Goal: Complete application form

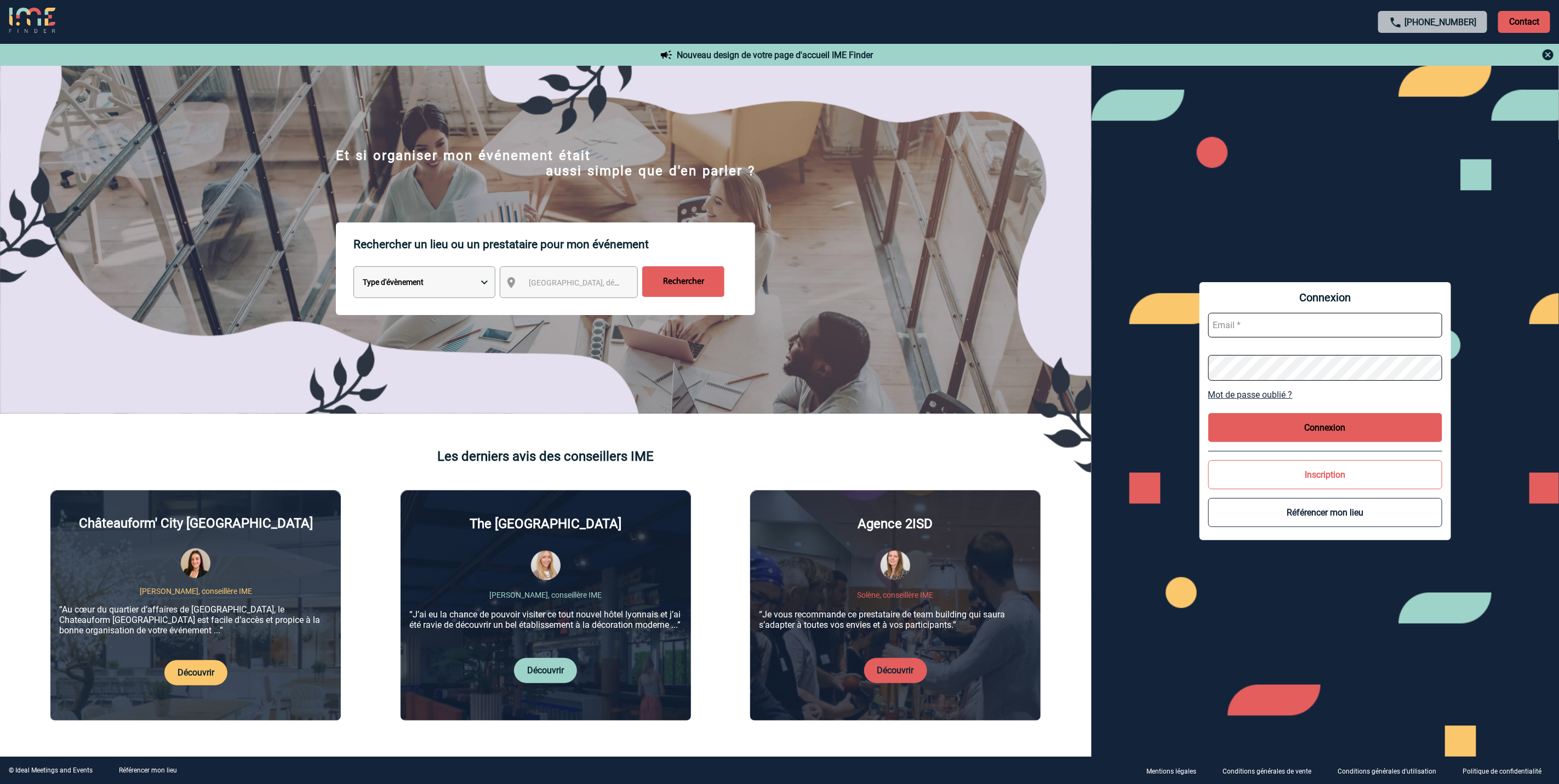
type input "amelie.ghio@abeille-assurances.fr"
click at [1260, 402] on div "Connexion amelie.ghio@abeille-assurances.fr Mot de passe oublié ? Connexion Ins…" at bounding box center [1325, 411] width 252 height 258
click at [1263, 416] on button "Connexion" at bounding box center [1325, 427] width 234 height 29
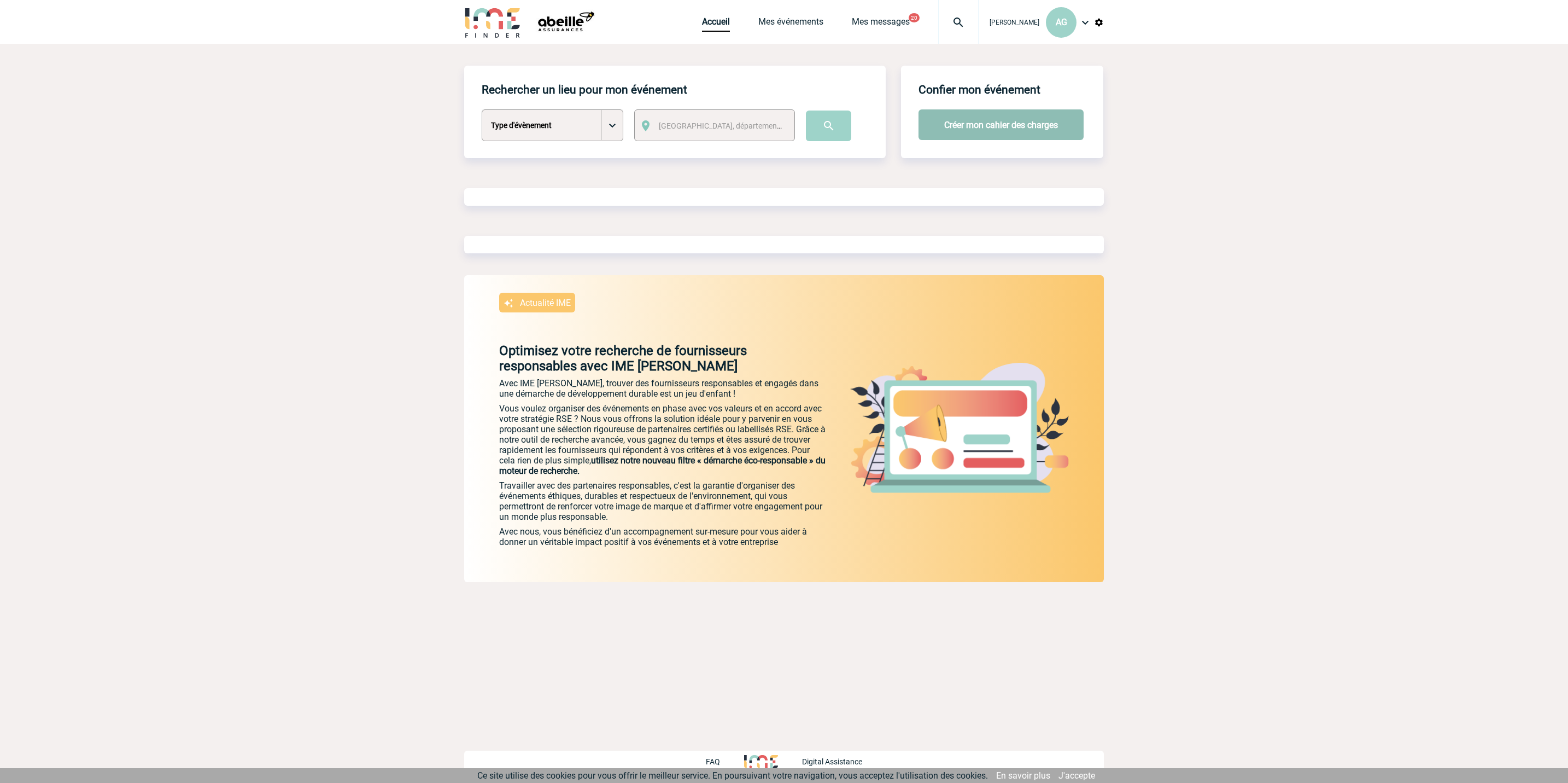
click at [971, 125] on button "Créer mon cahier des charges" at bounding box center [1001, 125] width 165 height 31
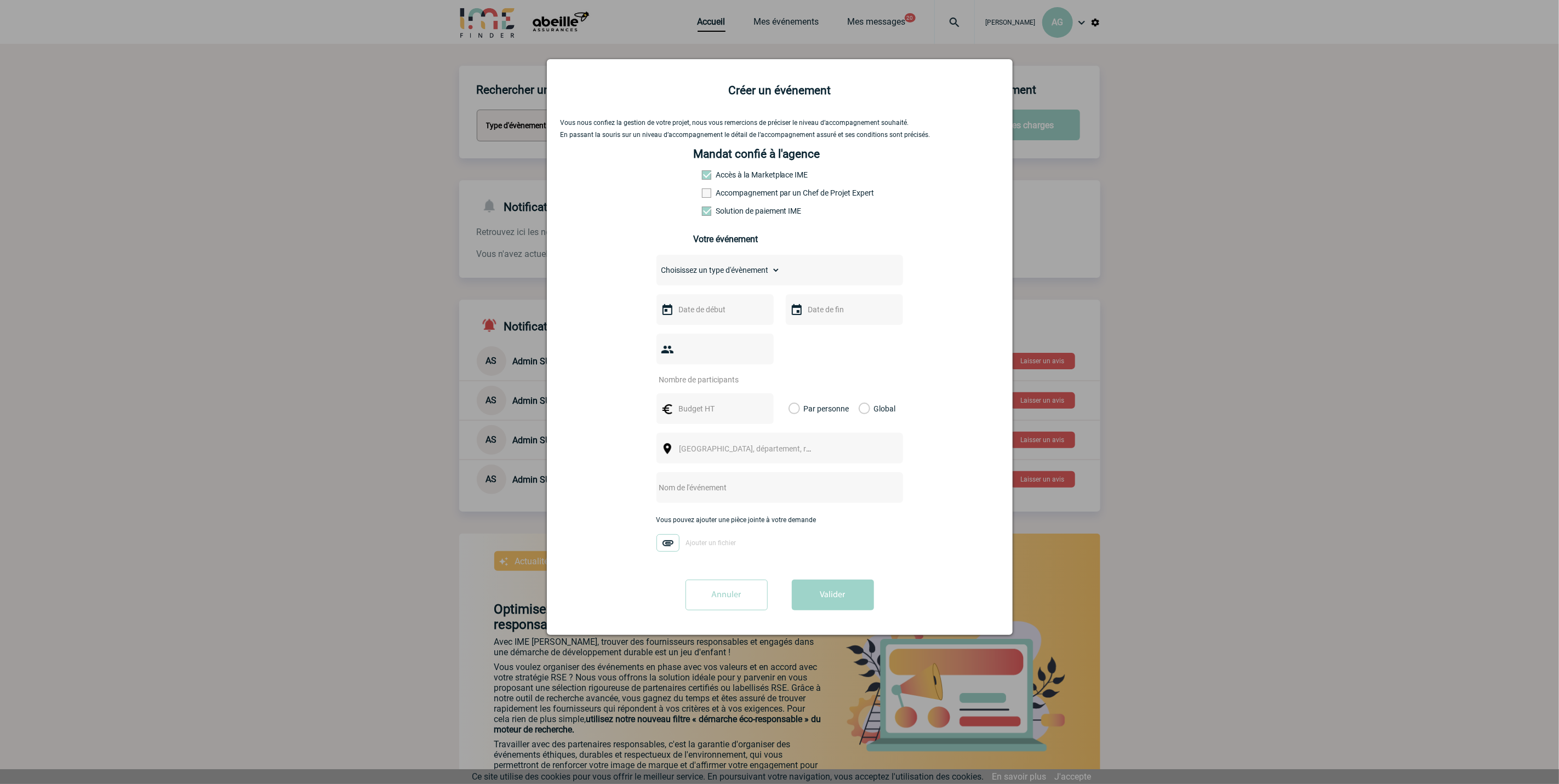
click at [759, 271] on select "Choisissez un type d'évènement Séminaire avec nuitée Séminaire sans nuitée Repa…" at bounding box center [718, 270] width 124 height 15
select select "3"
click at [656, 266] on select "Choisissez un type d'évènement Séminaire avec nuitée Séminaire sans nuitée Repa…" at bounding box center [718, 270] width 124 height 15
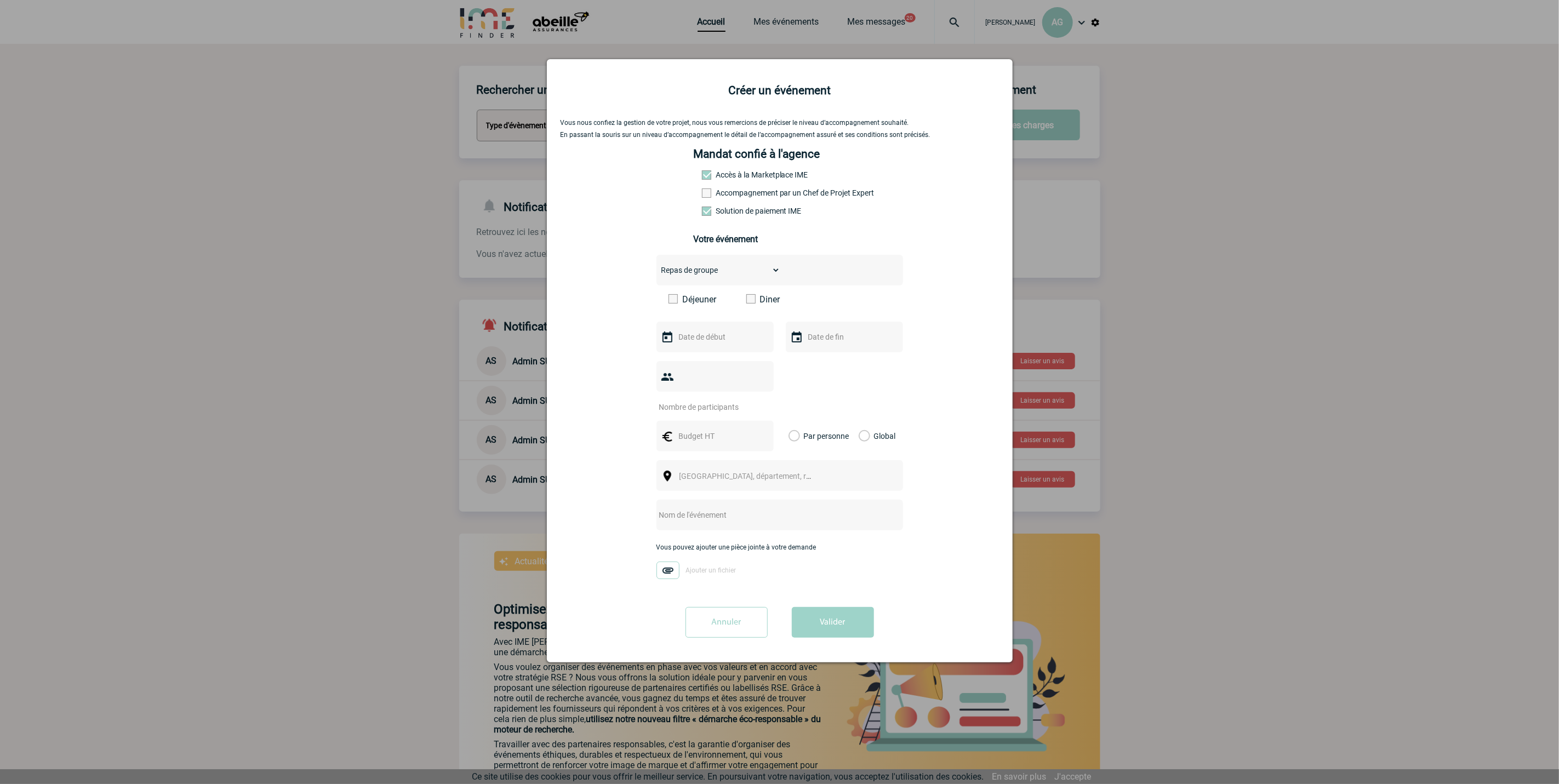
click at [682, 303] on label "Déjeuner" at bounding box center [700, 299] width 63 height 10
click at [0, 0] on input "Déjeuner" at bounding box center [0, 0] width 0 height 0
click at [712, 339] on input "text" at bounding box center [713, 337] width 75 height 14
click at [824, 353] on link "Suivant" at bounding box center [818, 359] width 17 height 17
click at [740, 403] on link "3" at bounding box center [732, 402] width 20 height 20
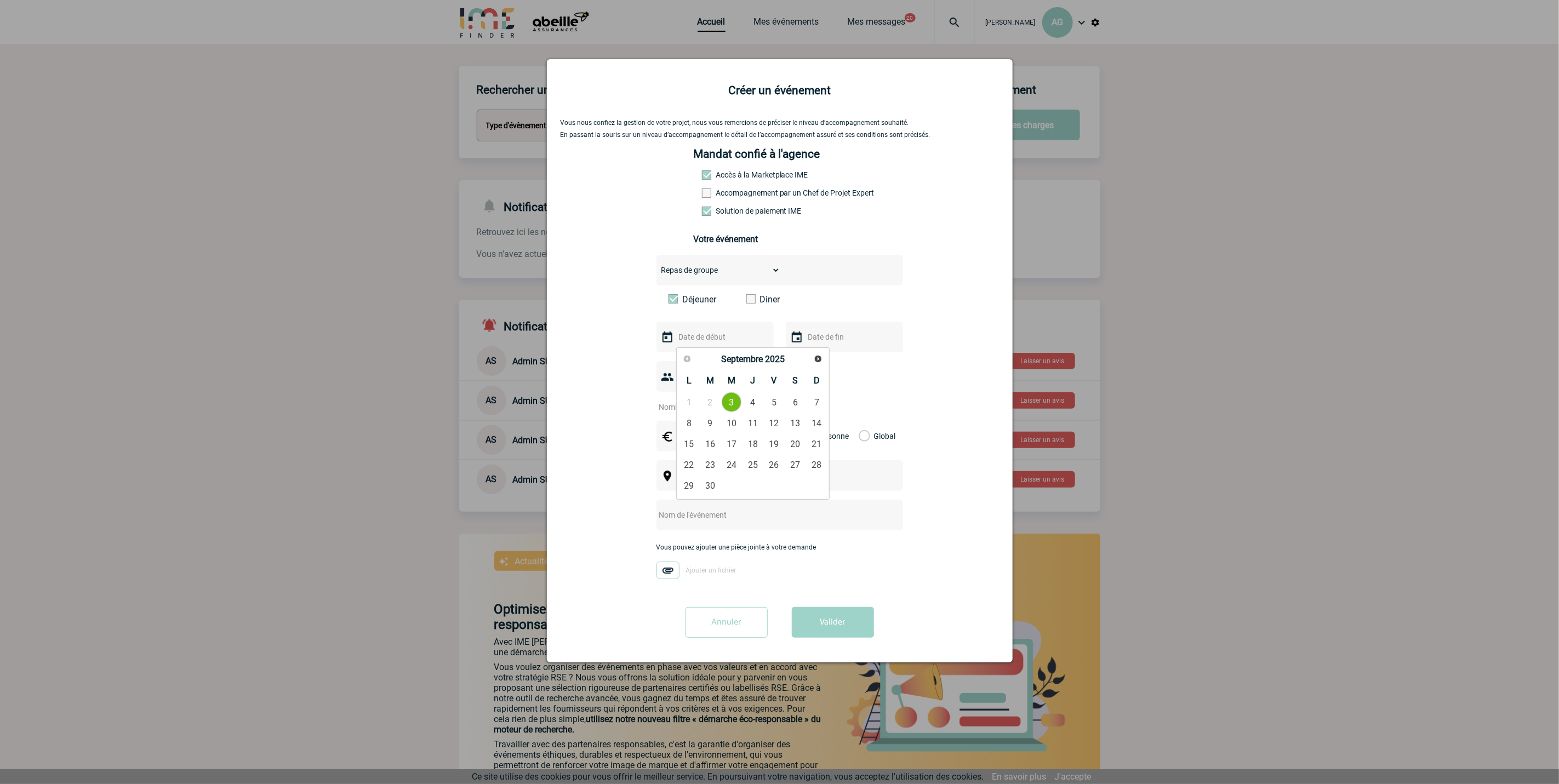
type input "[DATE]"
click at [857, 340] on input "text" at bounding box center [843, 337] width 75 height 14
click at [862, 399] on link "3" at bounding box center [860, 402] width 20 height 20
type input "[DATE]"
click at [748, 380] on div at bounding box center [715, 377] width 117 height 31
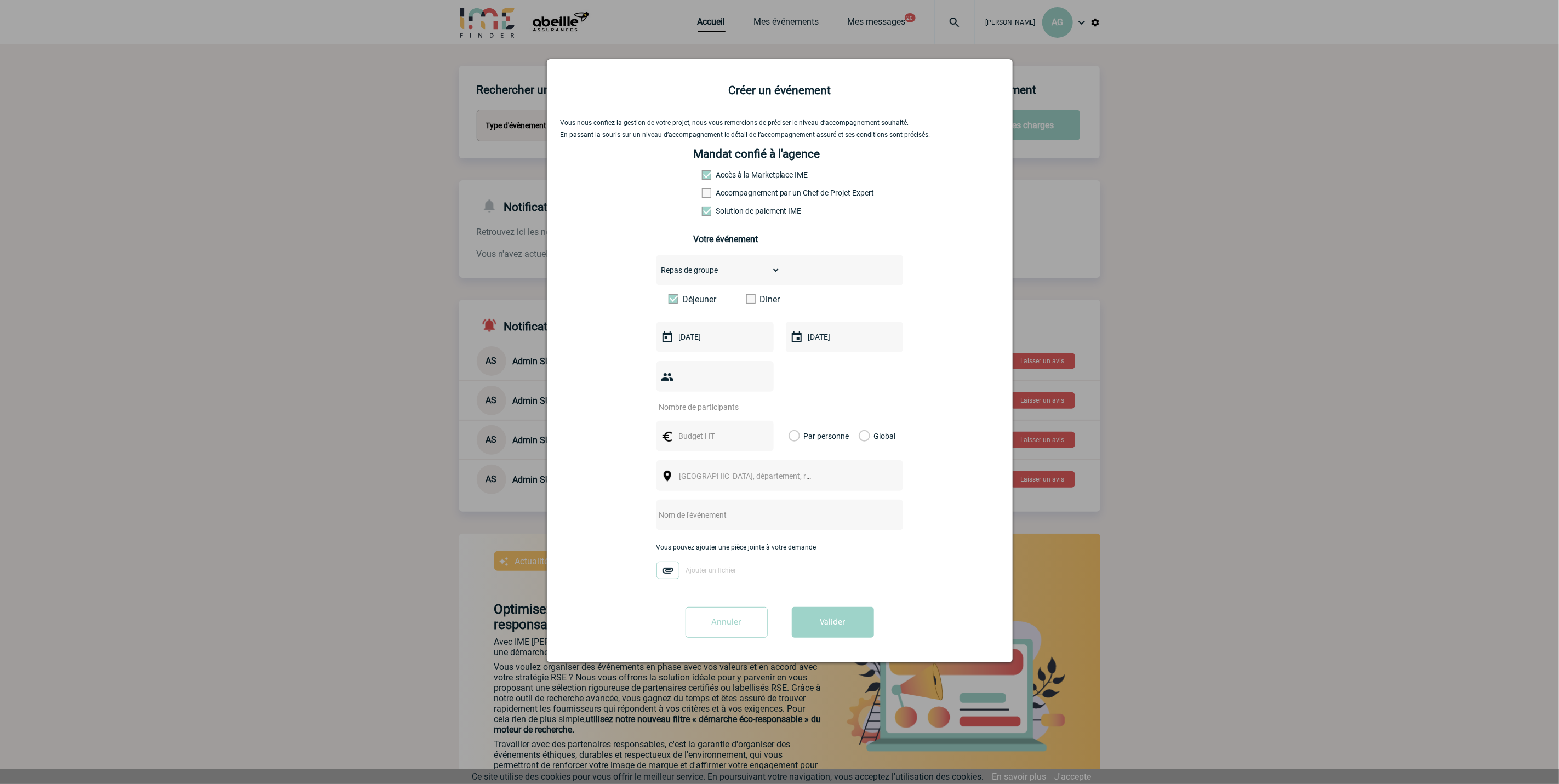
click at [679, 408] on input "number" at bounding box center [708, 407] width 103 height 14
type input "15"
click at [699, 431] on div at bounding box center [715, 436] width 117 height 31
drag, startPoint x: 806, startPoint y: 436, endPoint x: 812, endPoint y: 437, distance: 6.1
click at [800, 436] on label "Par personne" at bounding box center [794, 436] width 12 height 31
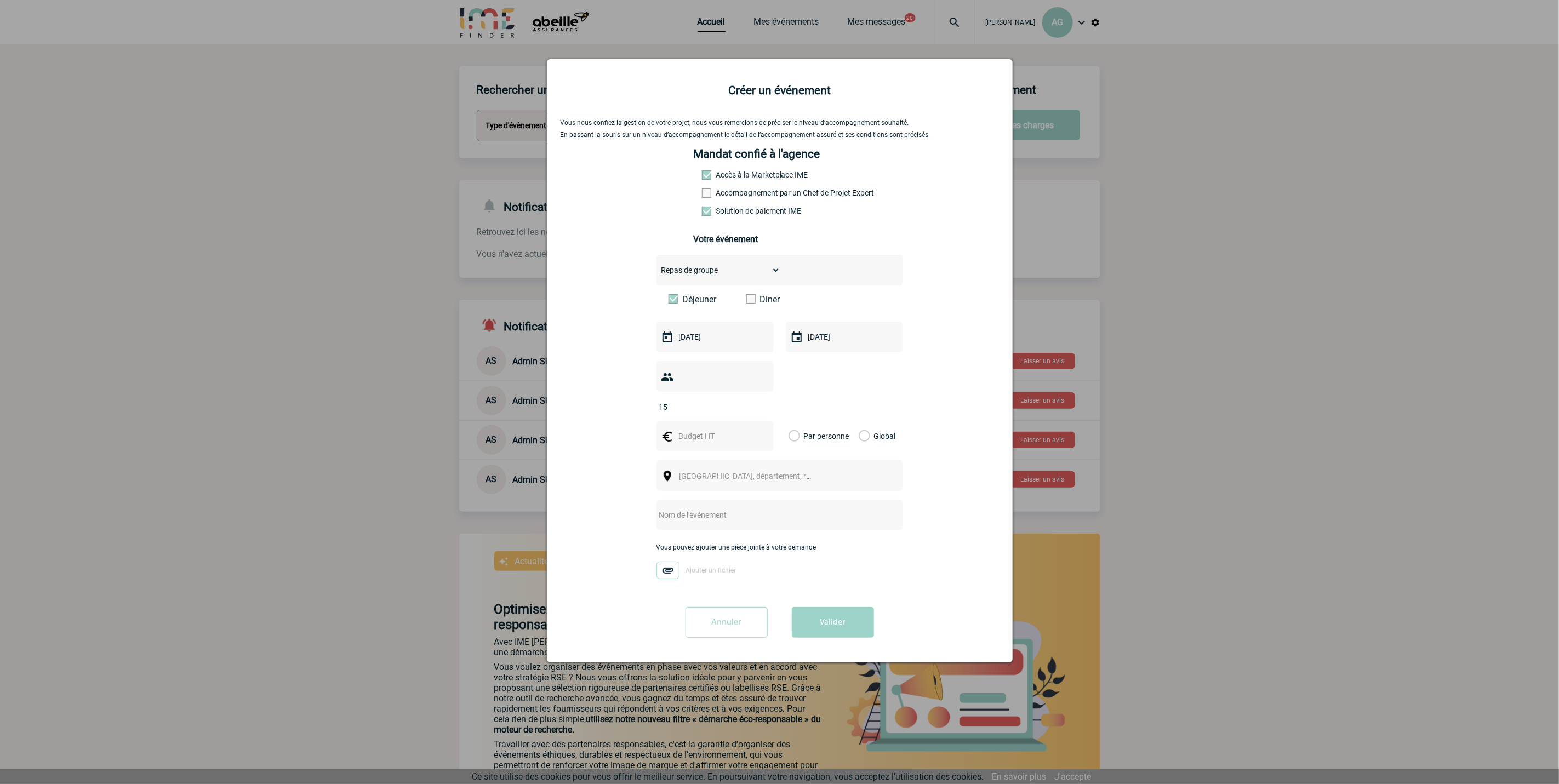
click at [0, 0] on input "Par personne" at bounding box center [0, 0] width 0 height 0
click at [819, 472] on span "[GEOGRAPHIC_DATA], département, région..." at bounding box center [750, 476] width 151 height 15
type input "Marseill"
select select "7321"
click at [747, 522] on input "text" at bounding box center [765, 515] width 218 height 14
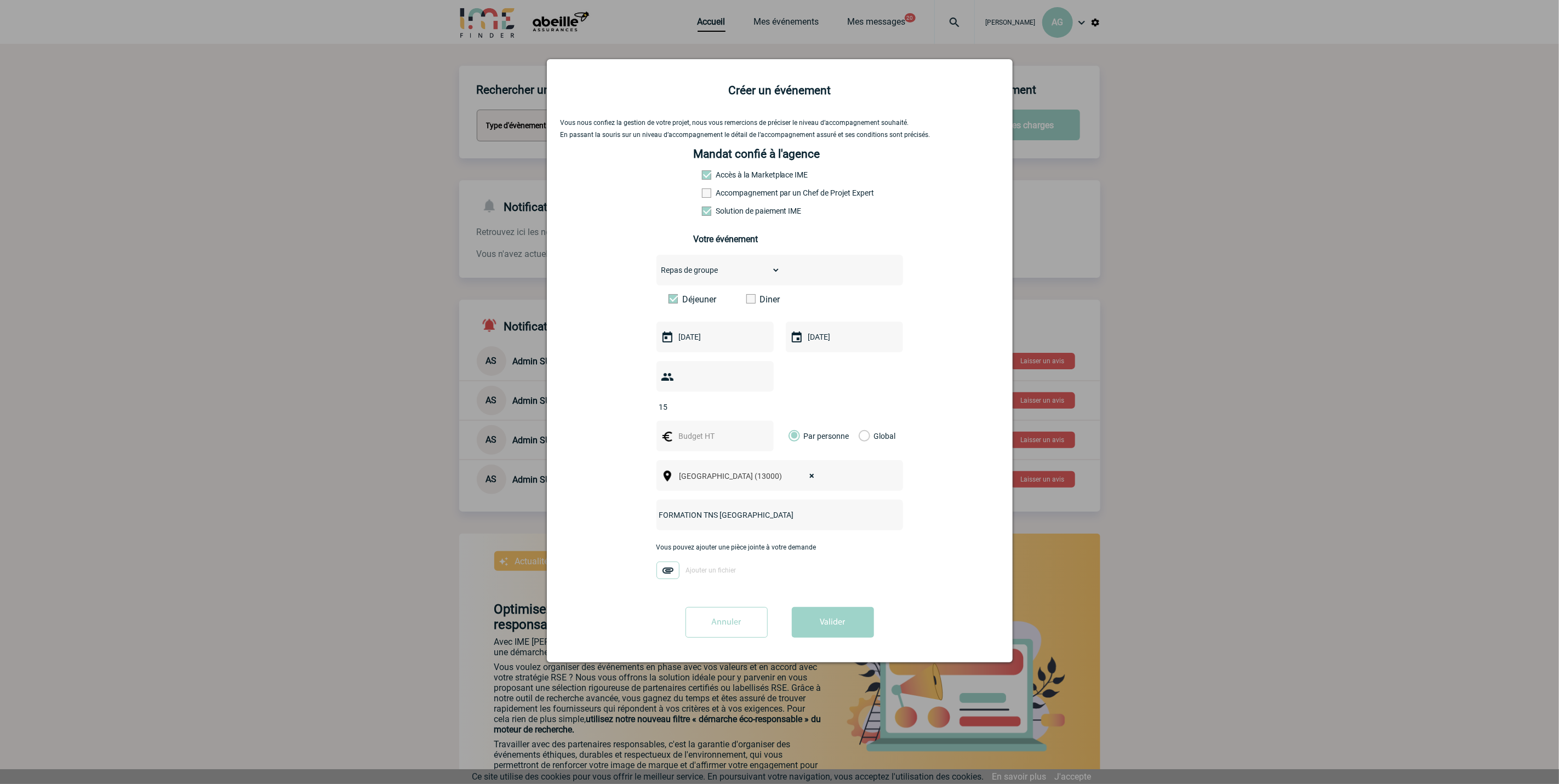
type input "FORMATION TNS [GEOGRAPHIC_DATA]"
click at [725, 429] on div at bounding box center [715, 436] width 117 height 31
click at [712, 439] on input "text" at bounding box center [713, 436] width 75 height 14
click at [679, 508] on div "FORMATION TNS [GEOGRAPHIC_DATA]" at bounding box center [779, 515] width 247 height 31
click at [724, 522] on input "FORMATION TNS [GEOGRAPHIC_DATA]" at bounding box center [765, 515] width 218 height 14
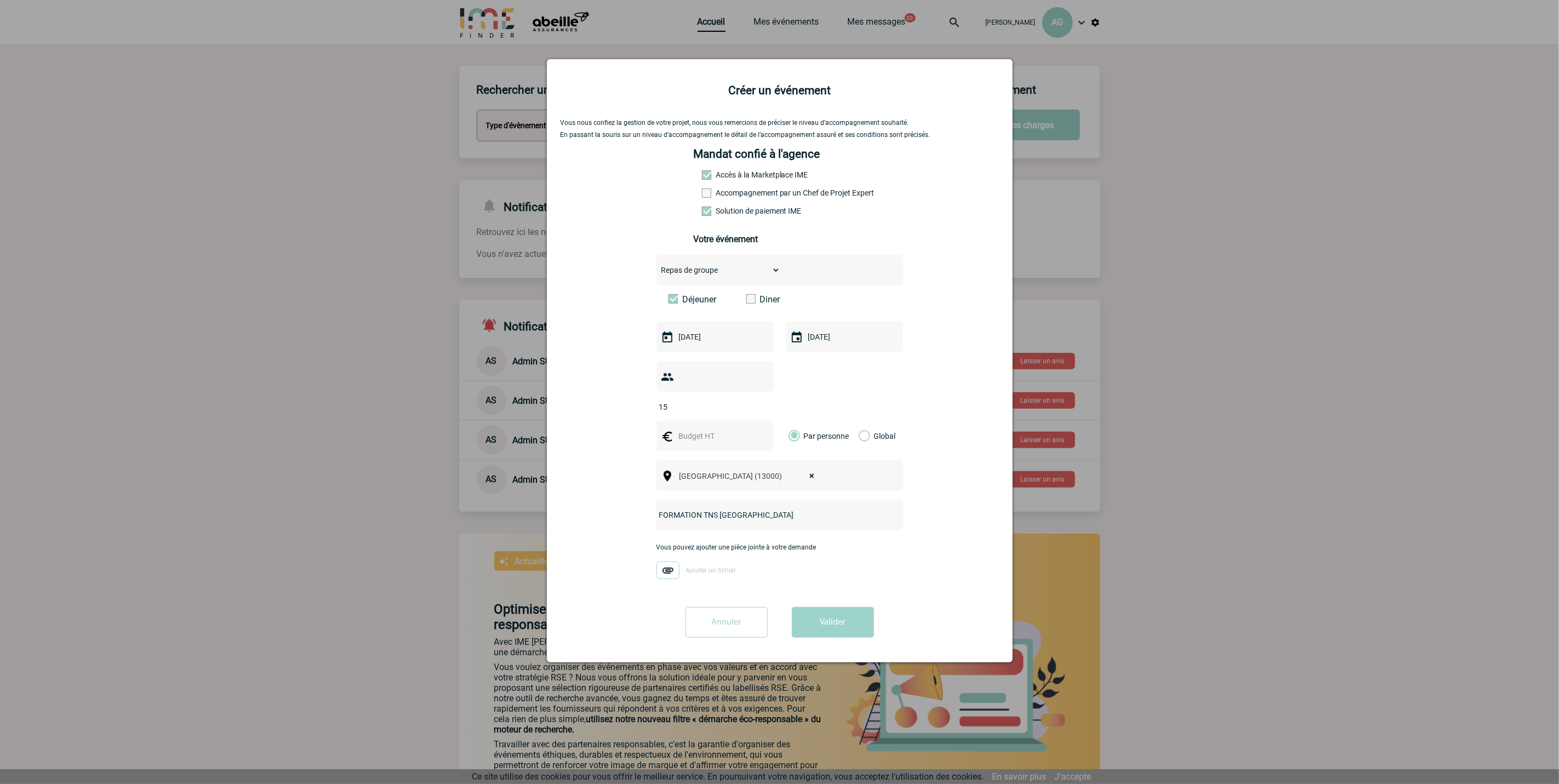
click at [721, 519] on input "FORMATION TNS [GEOGRAPHIC_DATA]" at bounding box center [765, 515] width 218 height 14
click at [687, 391] on div "15" at bounding box center [715, 377] width 117 height 31
click at [707, 443] on input "text" at bounding box center [713, 436] width 75 height 14
click at [709, 434] on input "text" at bounding box center [713, 436] width 75 height 14
